Goal: Information Seeking & Learning: Learn about a topic

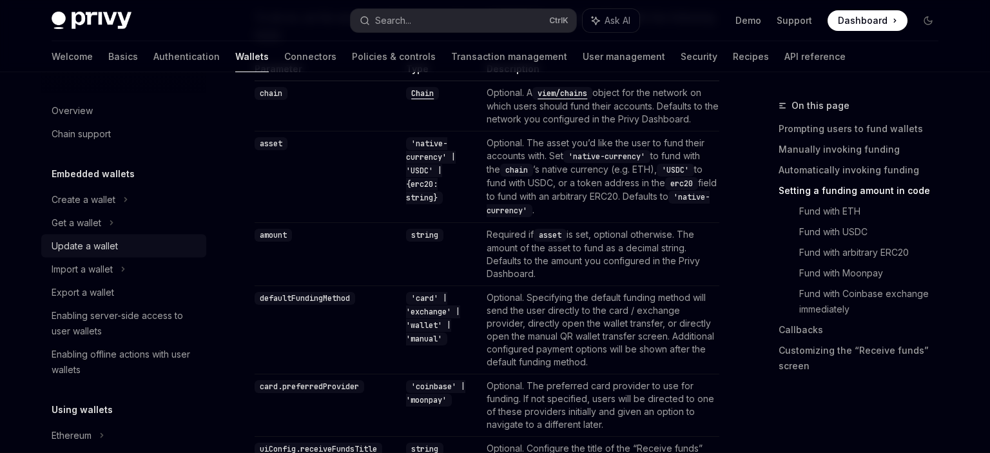
scroll to position [1224, 0]
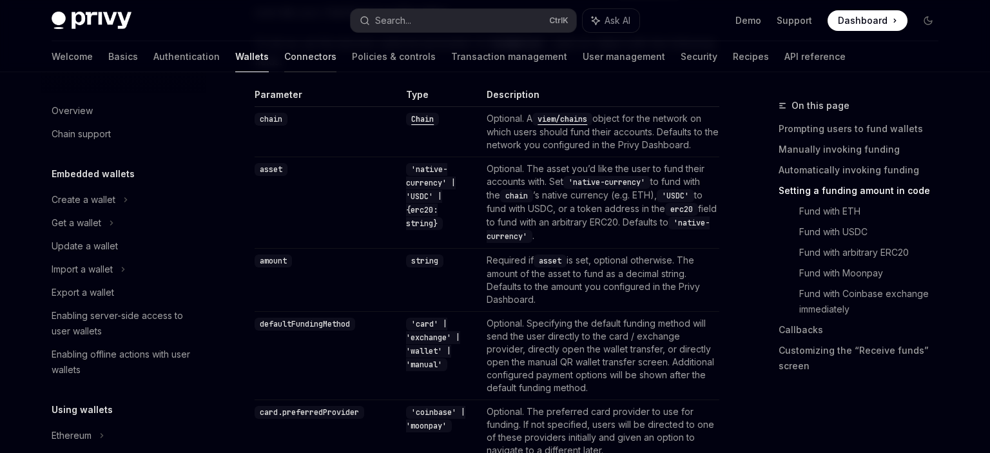
click at [284, 55] on link "Connectors" at bounding box center [310, 56] width 52 height 31
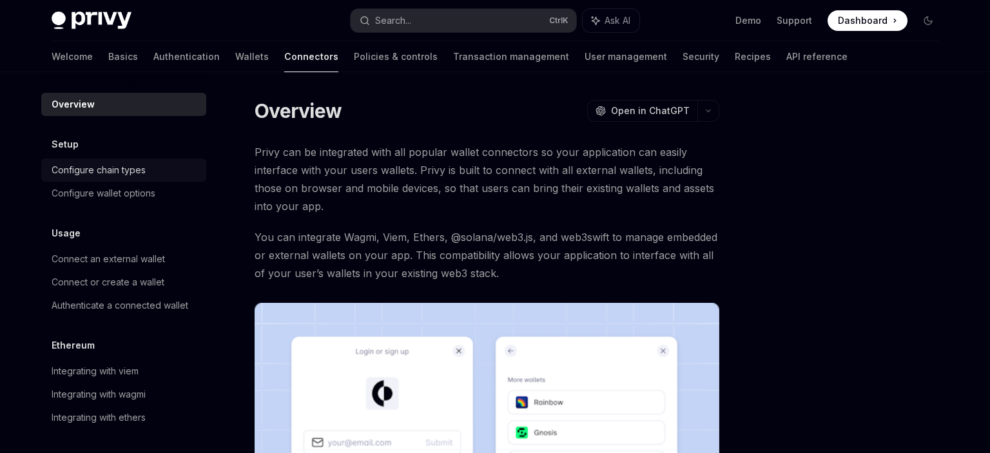
click at [169, 174] on div "Configure chain types" at bounding box center [125, 169] width 147 height 15
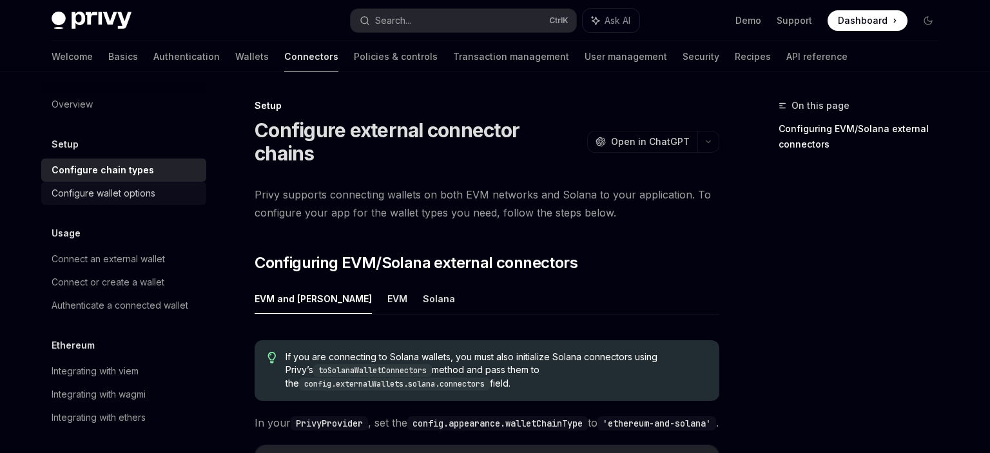
click at [169, 195] on div "Configure wallet options" at bounding box center [125, 193] width 147 height 15
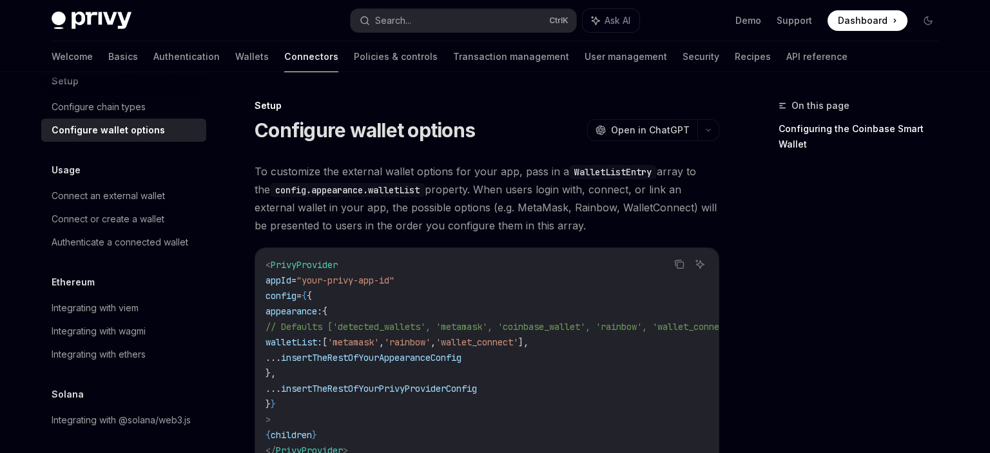
scroll to position [67, 0]
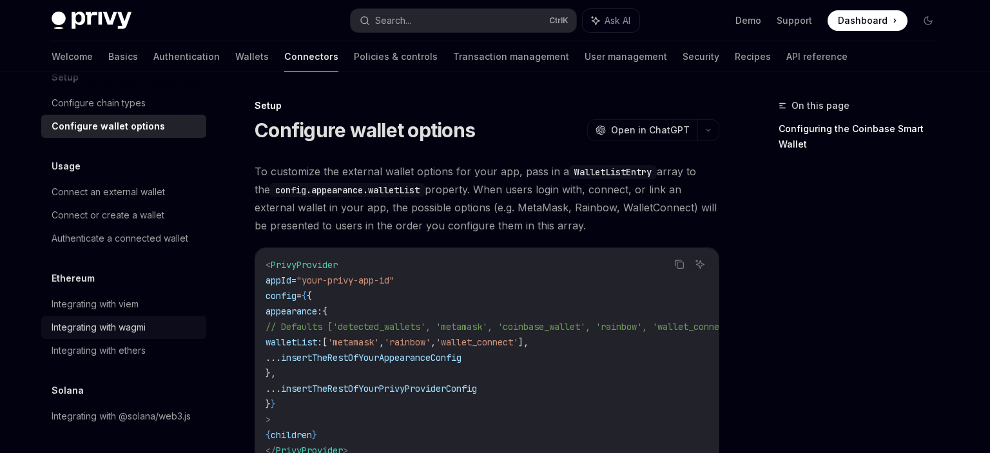
click at [153, 325] on div "Integrating with wagmi" at bounding box center [125, 327] width 147 height 15
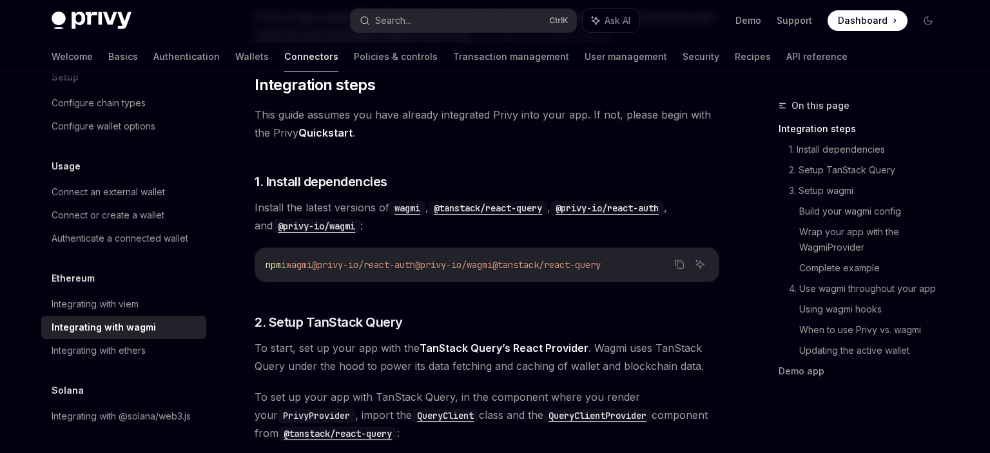
scroll to position [544, 0]
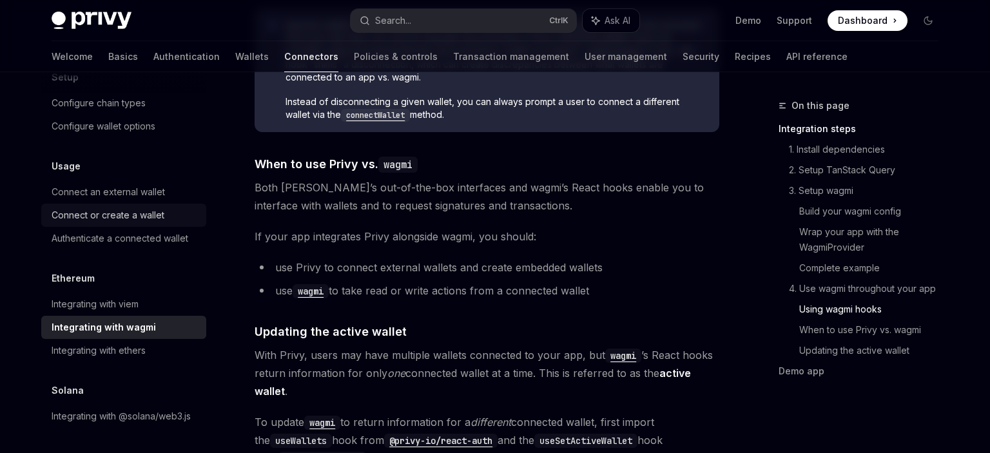
scroll to position [0, 0]
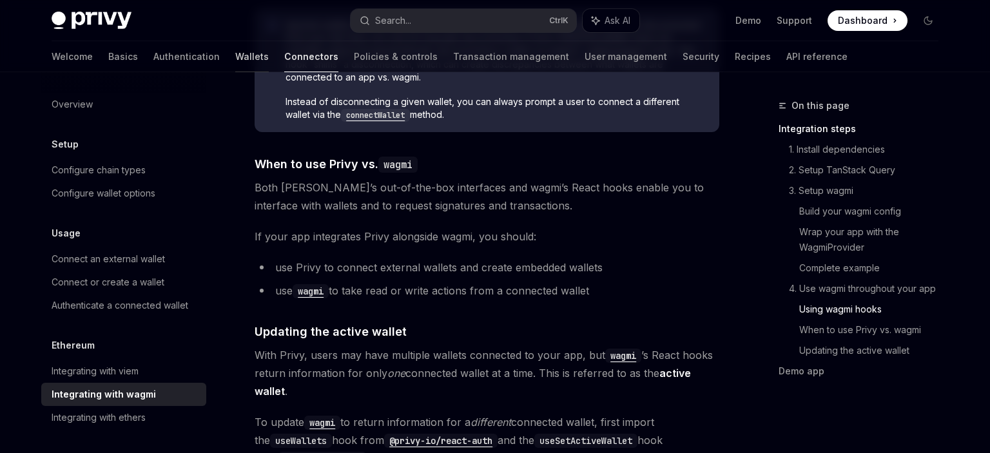
click at [235, 52] on link "Wallets" at bounding box center [252, 56] width 34 height 31
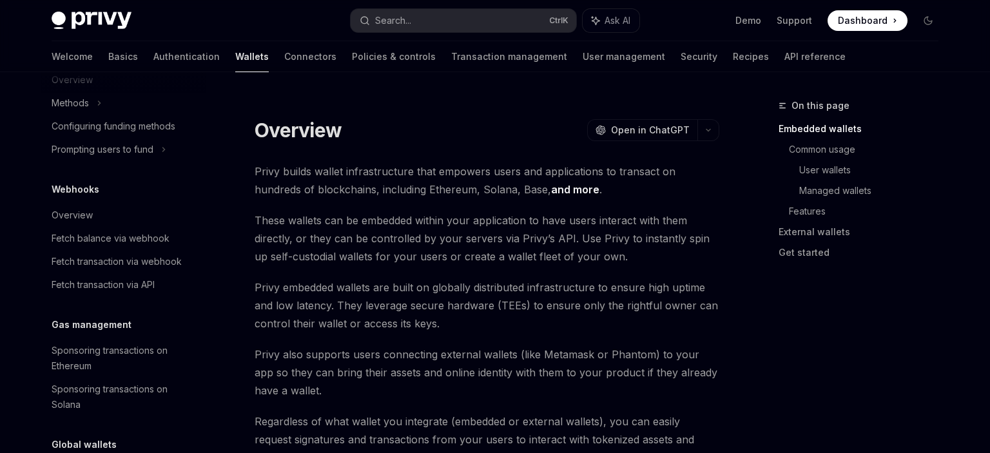
scroll to position [594, 0]
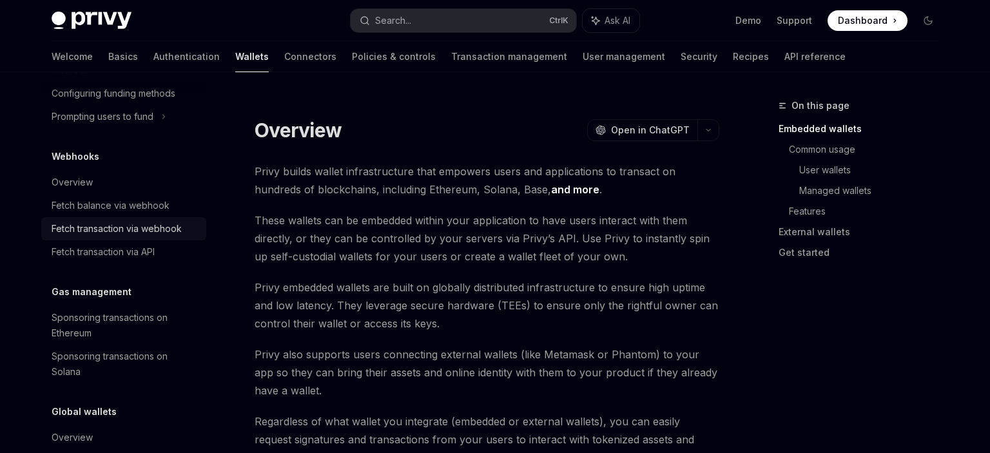
click at [150, 231] on div "Fetch transaction via webhook" at bounding box center [117, 228] width 130 height 15
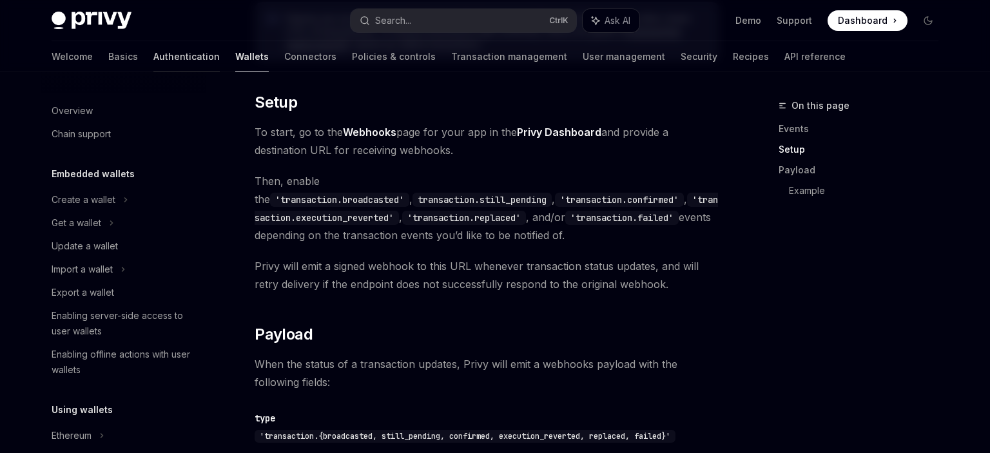
click at [153, 55] on link "Authentication" at bounding box center [186, 56] width 66 height 31
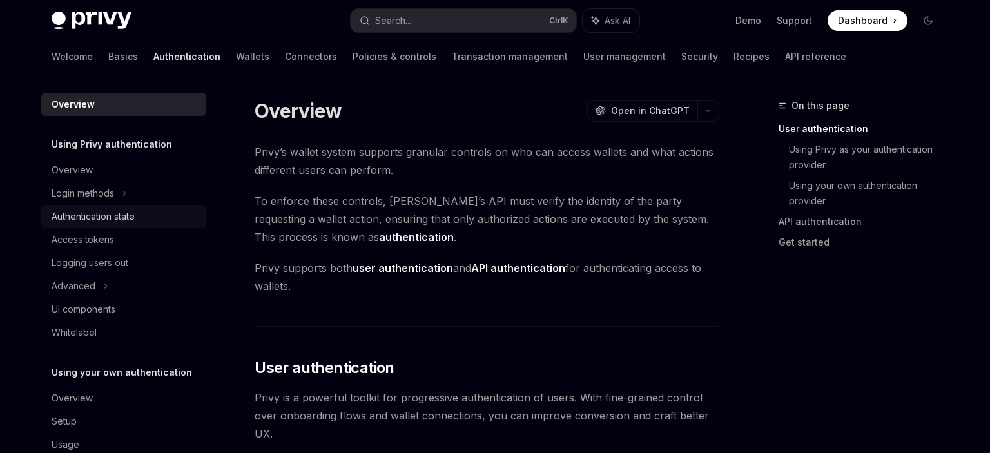
click at [166, 218] on div "Authentication state" at bounding box center [125, 216] width 147 height 15
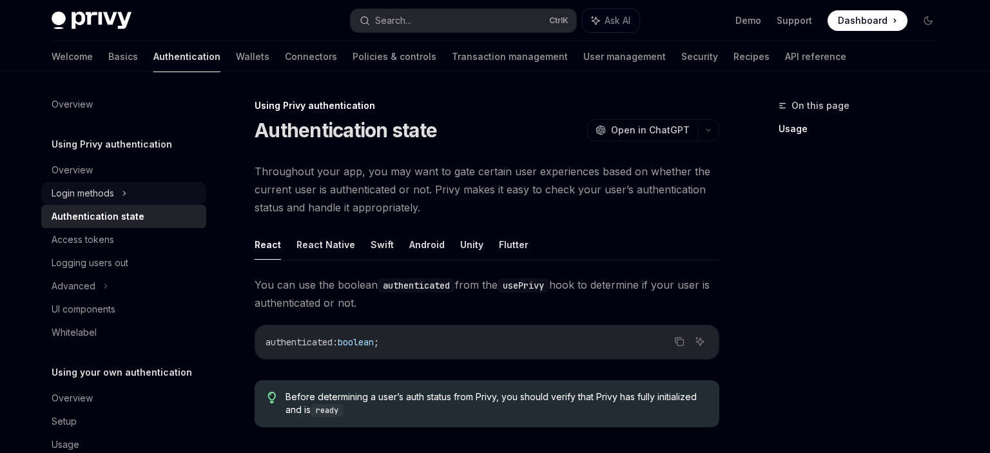
click at [133, 198] on div "Login methods" at bounding box center [123, 193] width 165 height 23
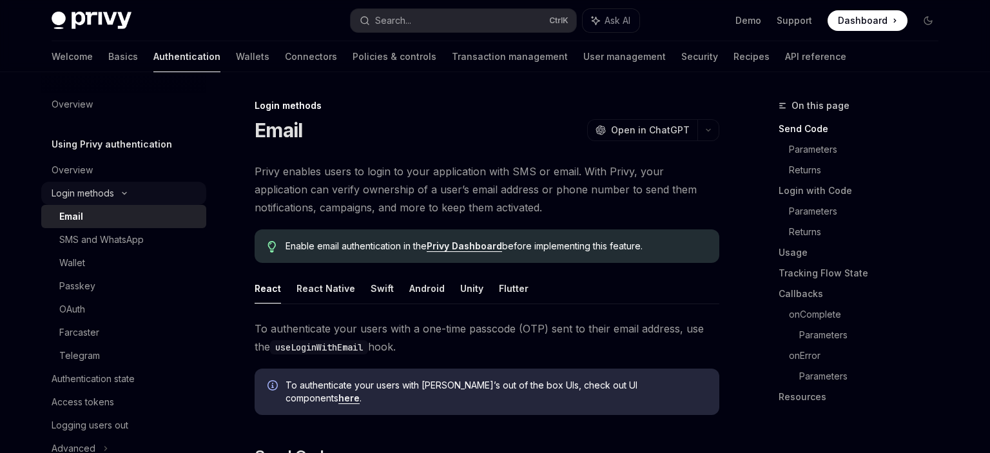
click at [137, 197] on div "Login methods" at bounding box center [123, 193] width 165 height 23
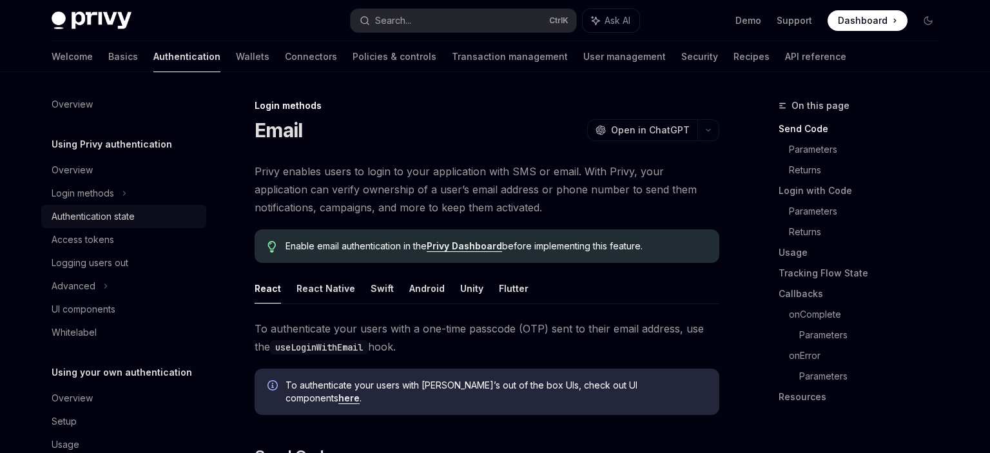
click at [132, 223] on div "Authentication state" at bounding box center [93, 216] width 83 height 15
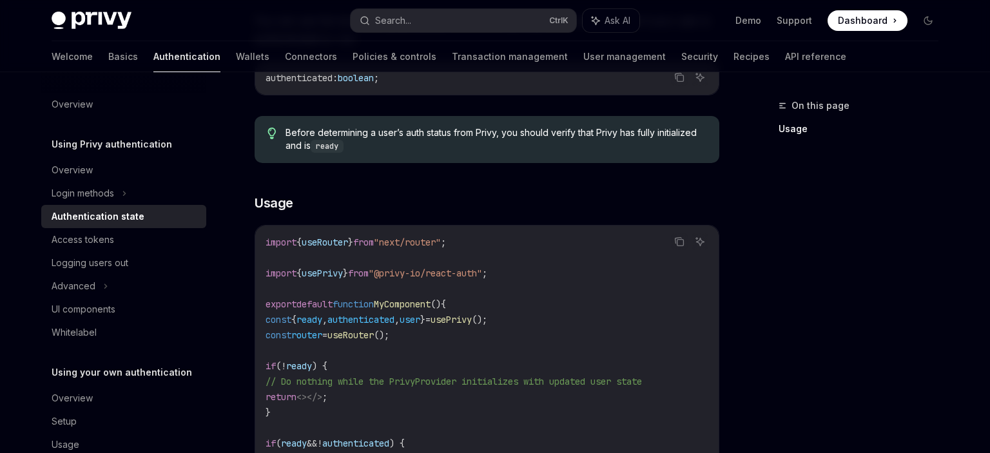
scroll to position [272, 0]
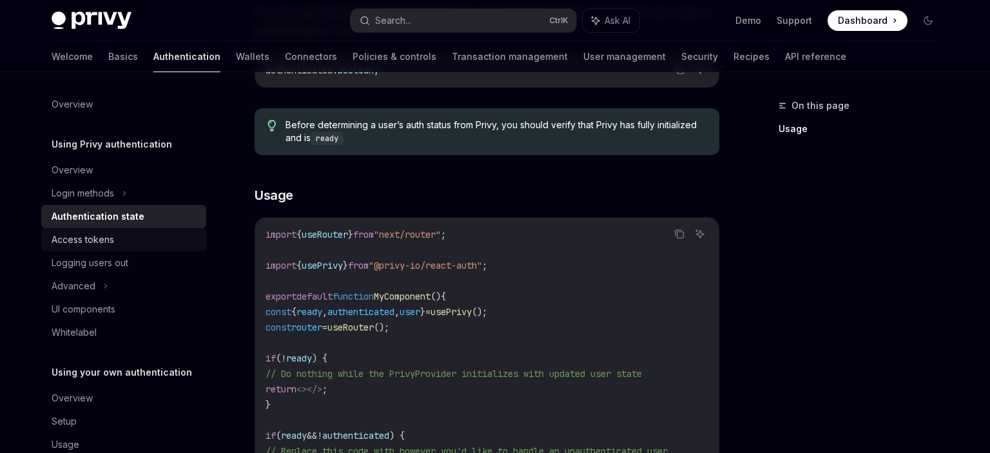
click at [145, 245] on div "Access tokens" at bounding box center [125, 239] width 147 height 15
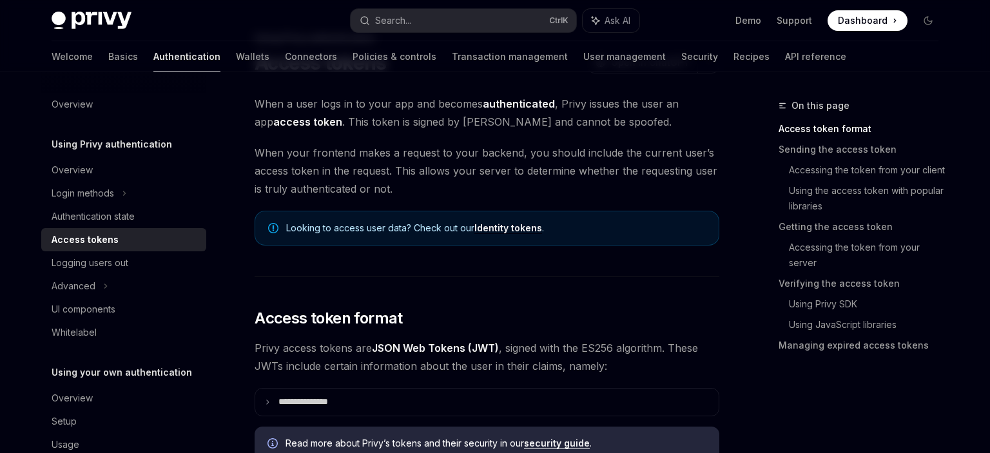
scroll to position [272, 0]
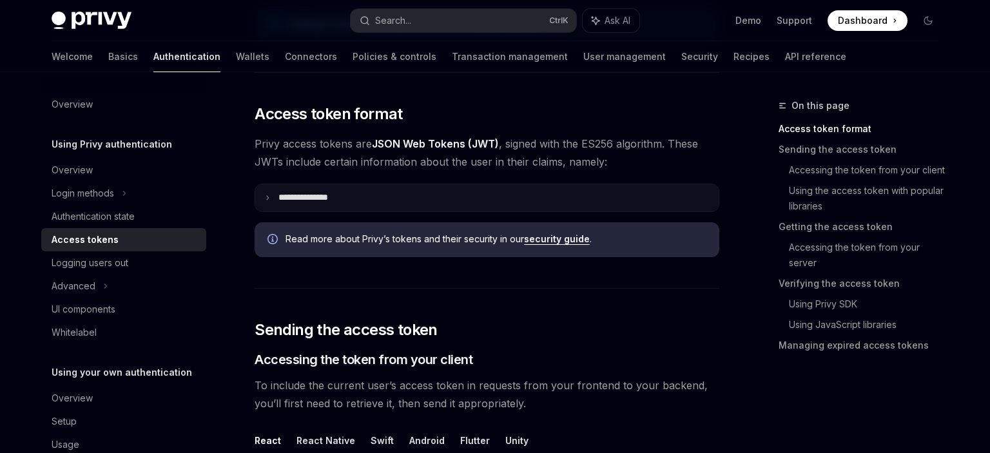
click at [599, 199] on summary "**********" at bounding box center [486, 197] width 463 height 27
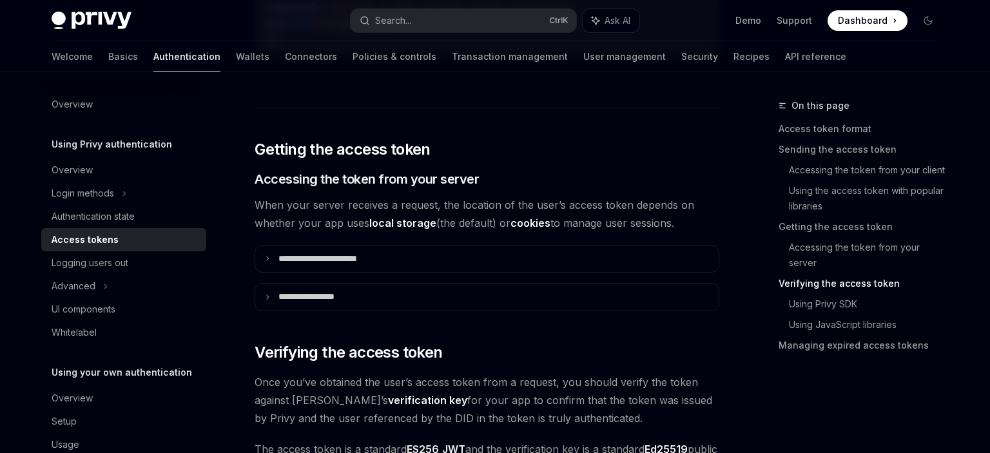
scroll to position [2042, 0]
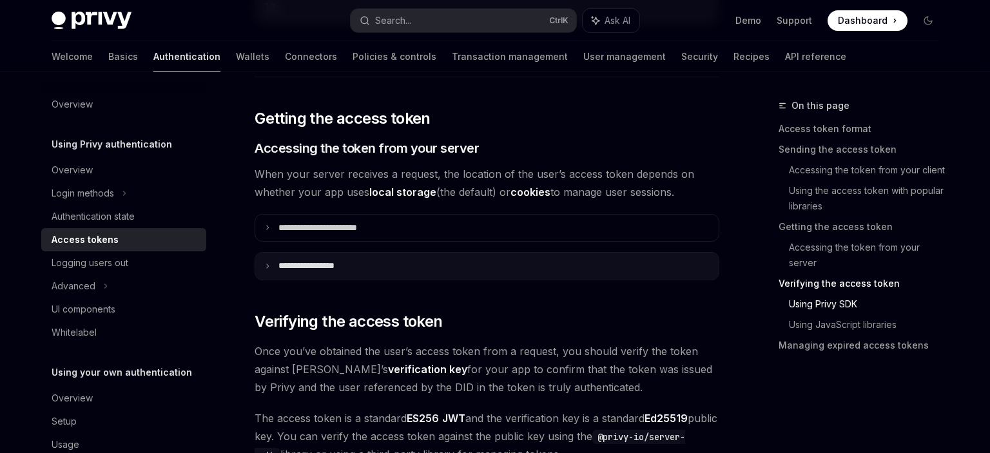
click at [487, 266] on summary "**********" at bounding box center [486, 266] width 463 height 27
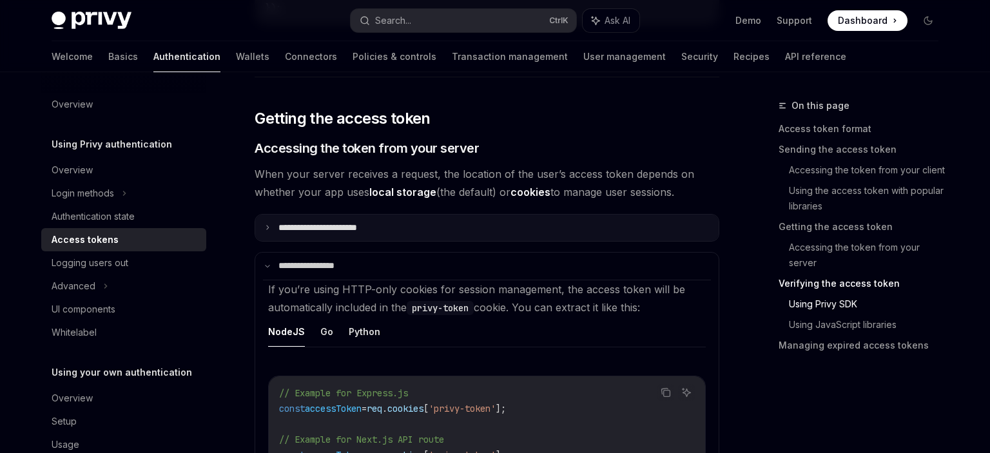
click at [476, 229] on summary "**********" at bounding box center [486, 228] width 463 height 27
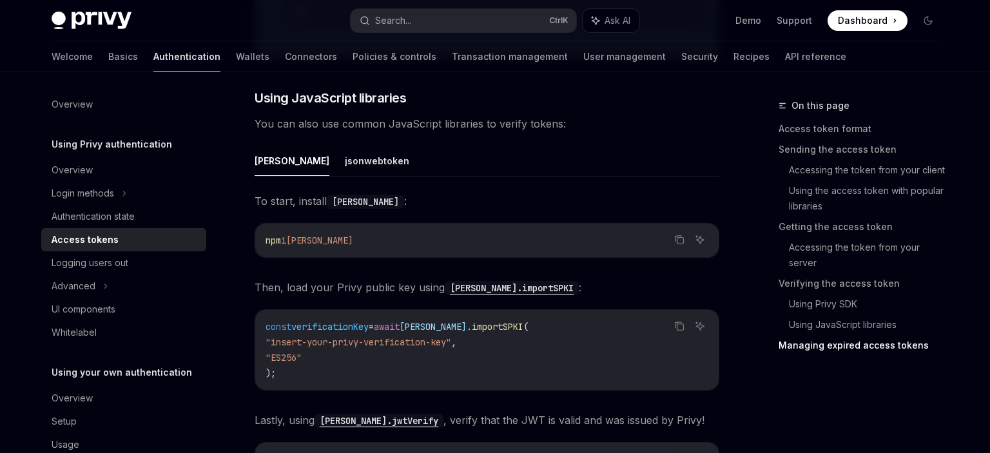
scroll to position [3743, 0]
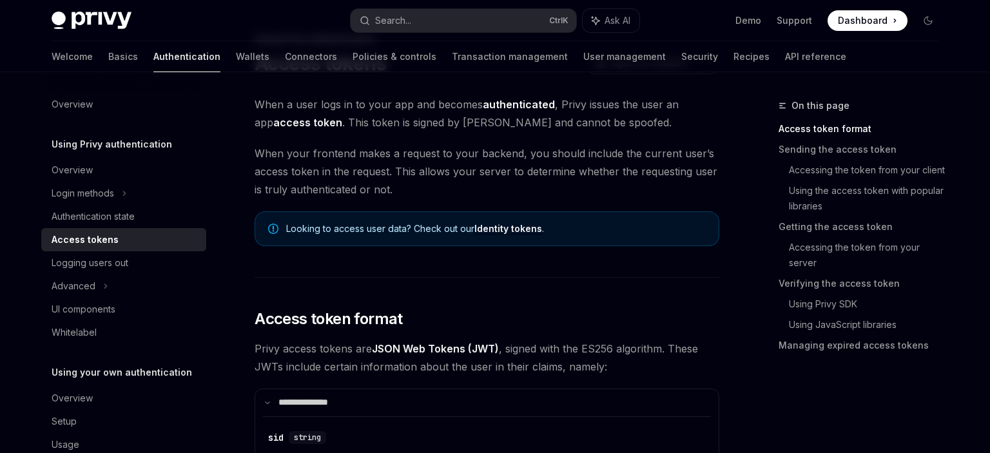
scroll to position [142, 0]
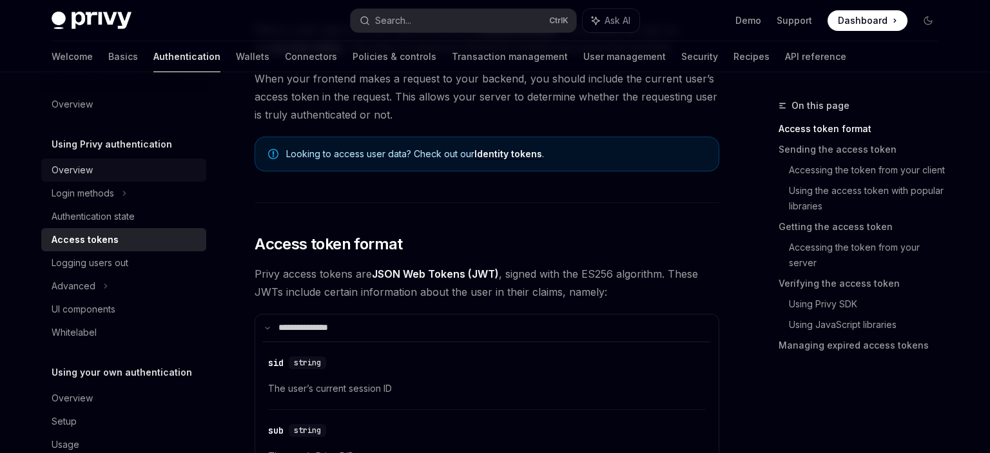
click at [114, 166] on div "Overview" at bounding box center [125, 169] width 147 height 15
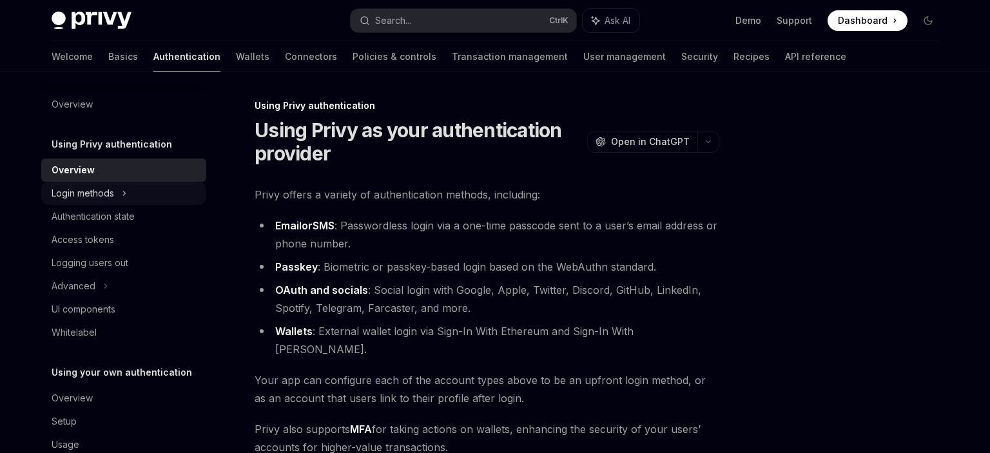
click at [150, 189] on div "Login methods" at bounding box center [123, 193] width 165 height 23
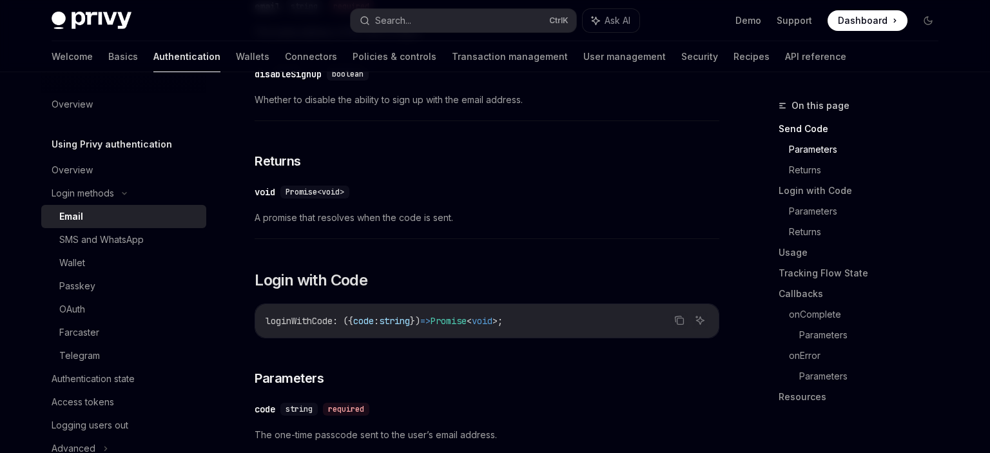
scroll to position [748, 0]
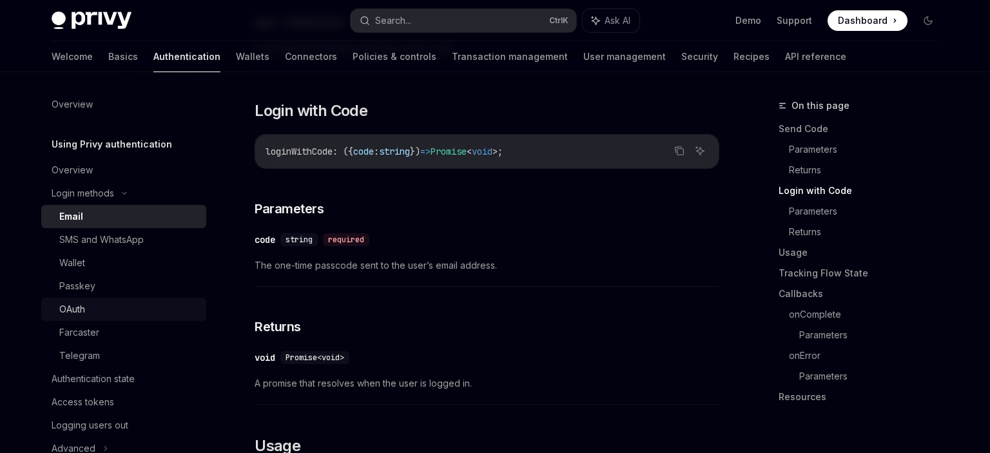
click at [119, 301] on link "OAuth" at bounding box center [123, 309] width 165 height 23
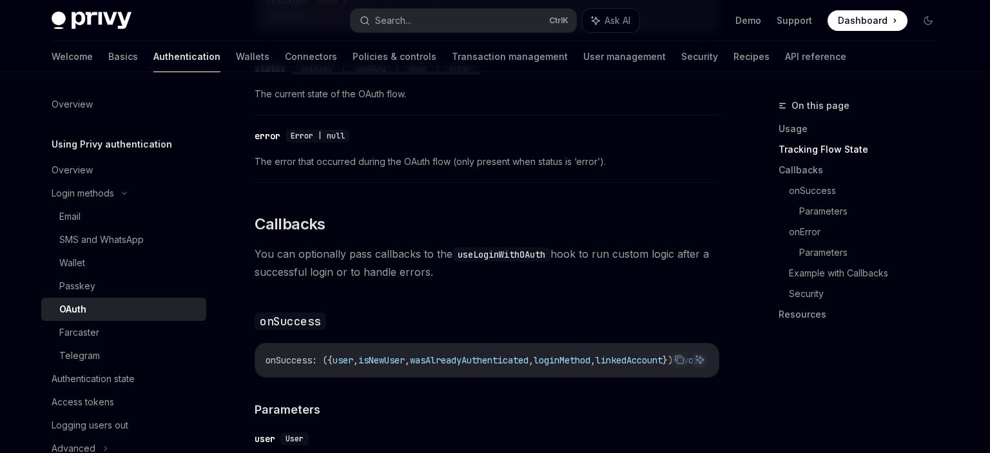
scroll to position [1497, 0]
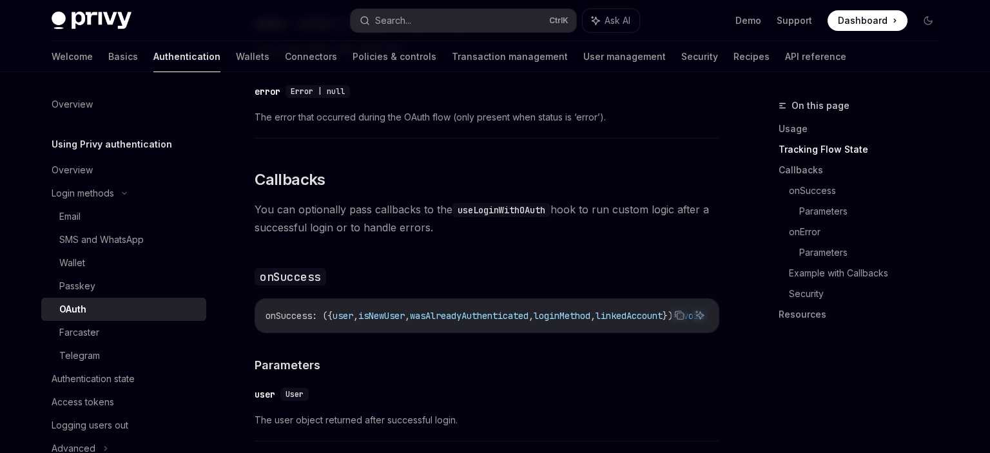
click at [670, 387] on div "​ user User" at bounding box center [481, 394] width 452 height 15
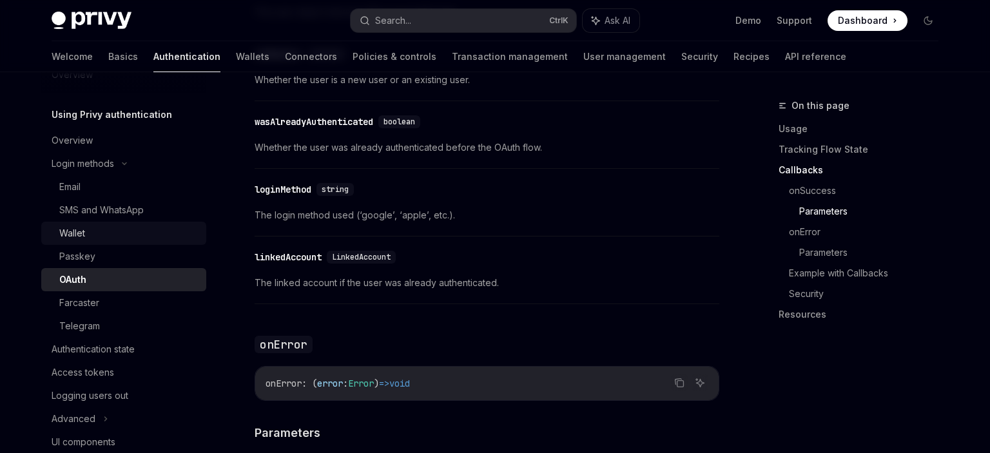
scroll to position [148, 0]
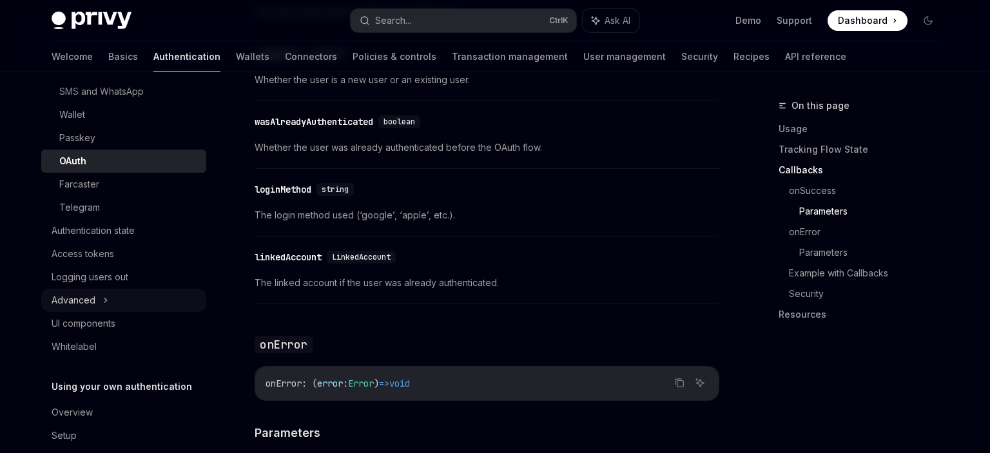
click at [109, 295] on div "Advanced" at bounding box center [123, 300] width 165 height 23
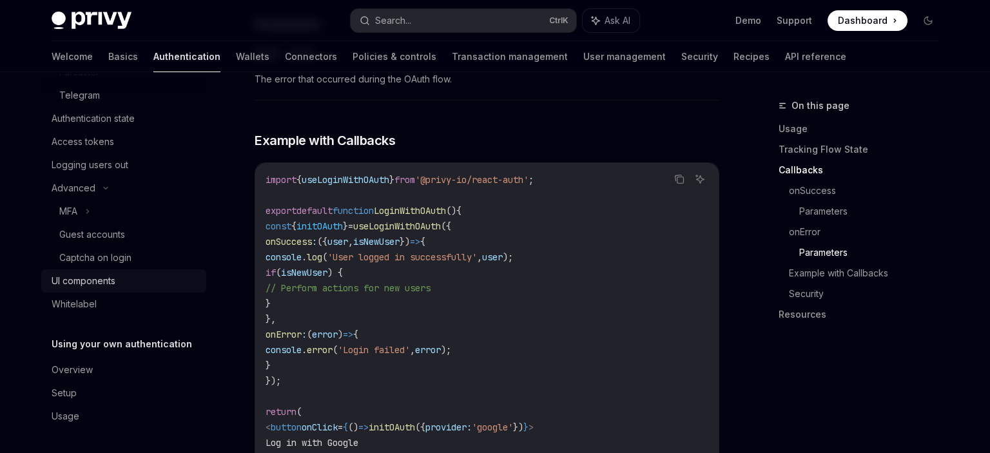
scroll to position [0, 0]
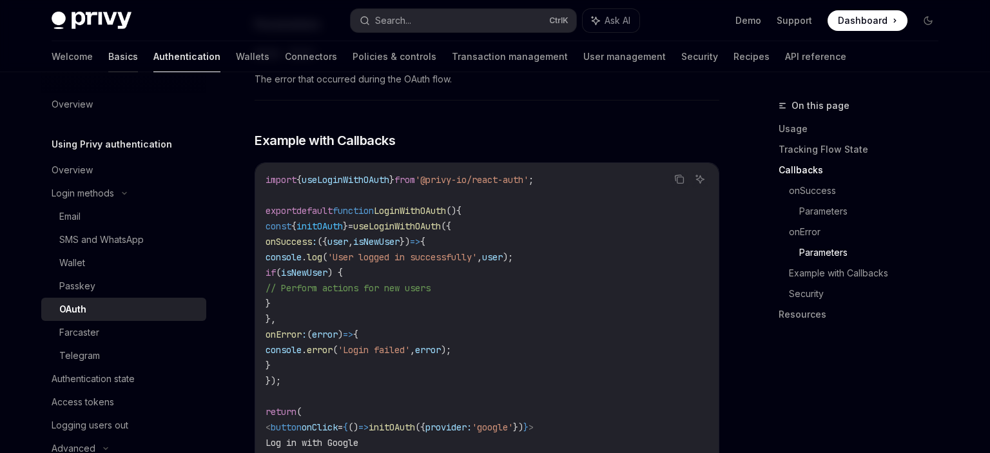
click at [108, 48] on link "Basics" at bounding box center [123, 56] width 30 height 31
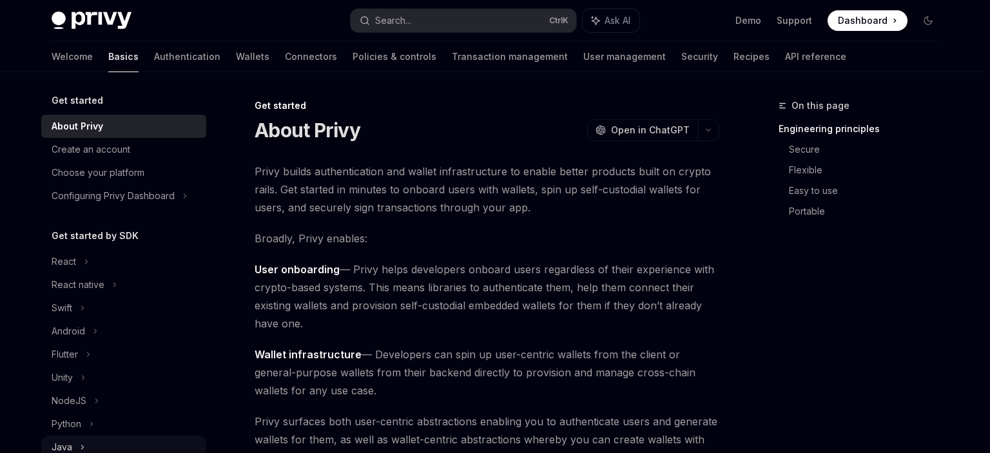
scroll to position [232, 0]
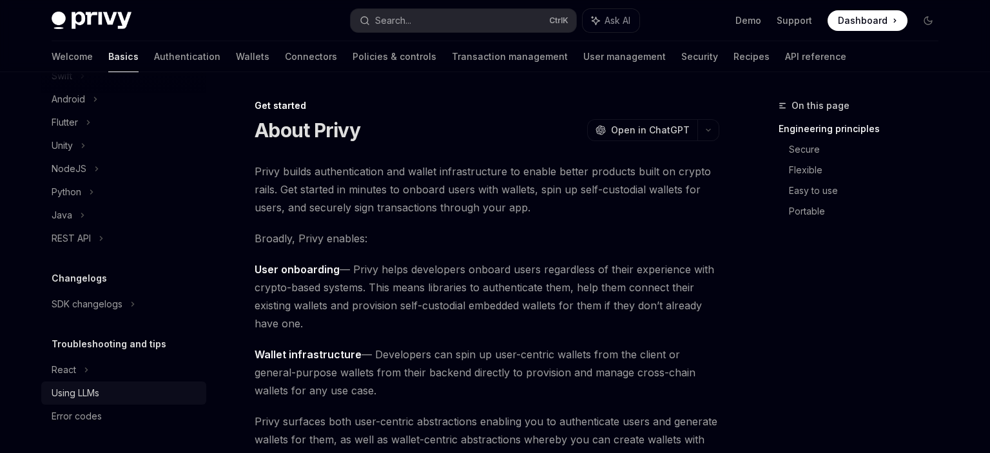
click at [79, 391] on div "Using LLMs" at bounding box center [76, 392] width 48 height 15
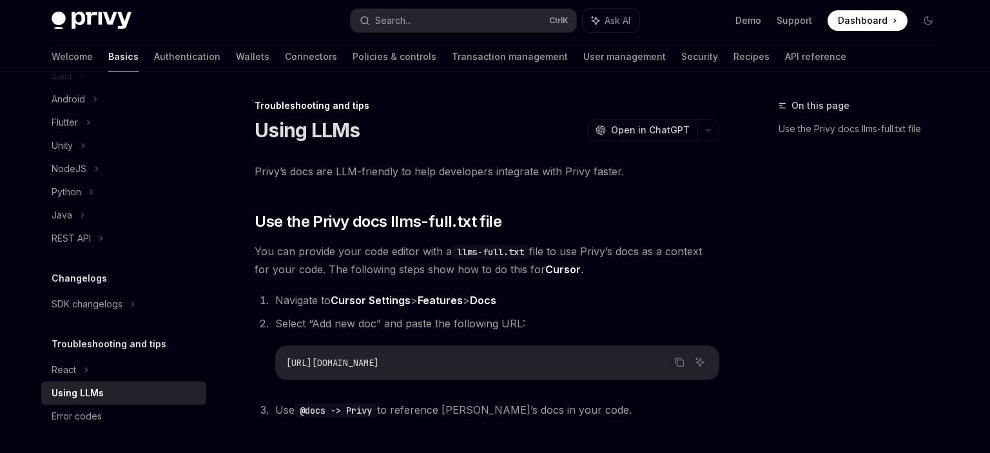
type textarea "*"
click at [683, 365] on icon "Copy the contents from the code block" at bounding box center [679, 362] width 10 height 10
